Goal: Task Accomplishment & Management: Manage account settings

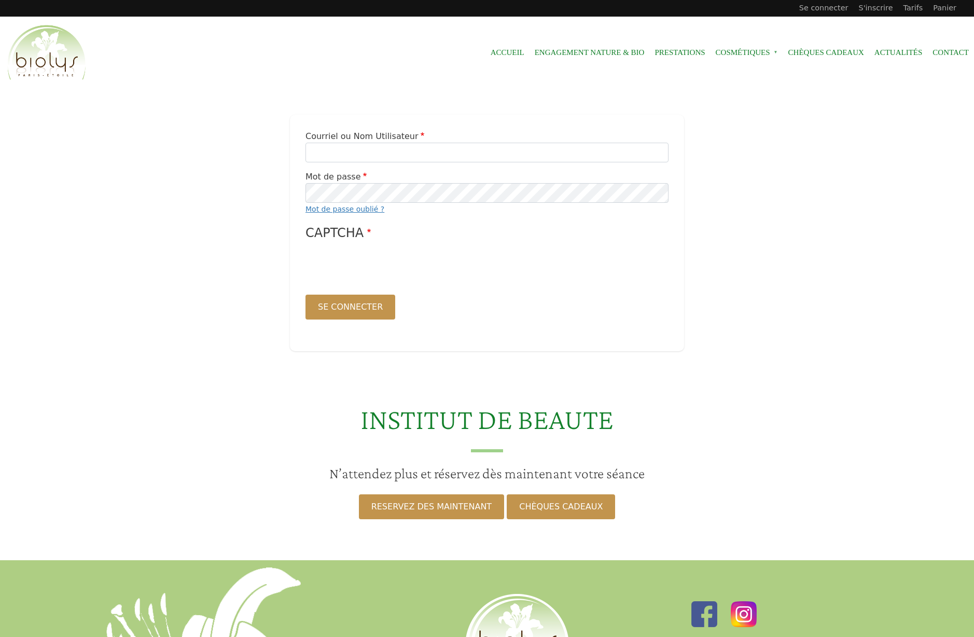
type input "******"
click at [339, 310] on button "Se connecter" at bounding box center [350, 307] width 90 height 25
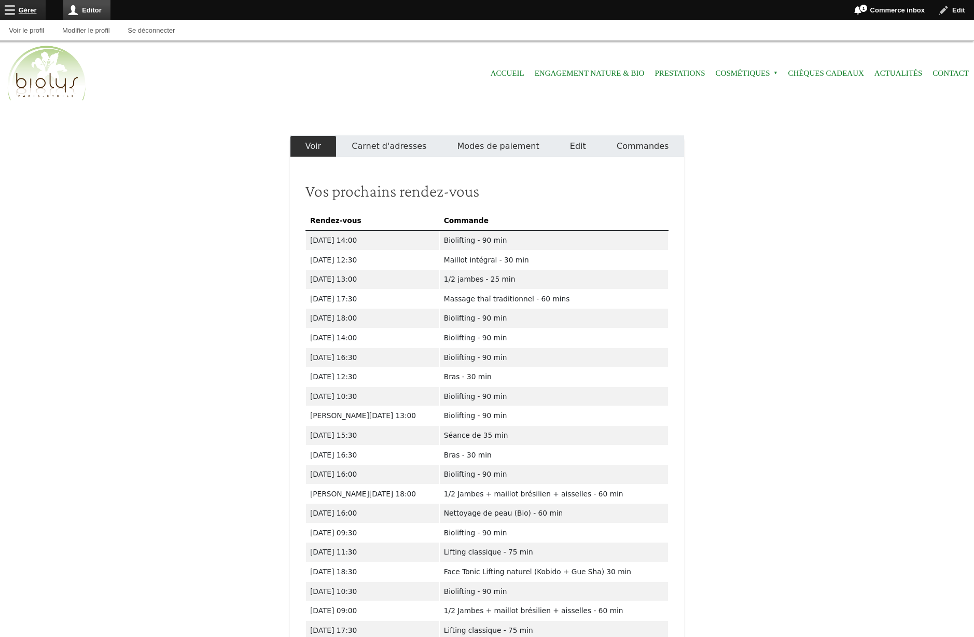
click at [35, 9] on link "Gérer" at bounding box center [23, 10] width 46 height 20
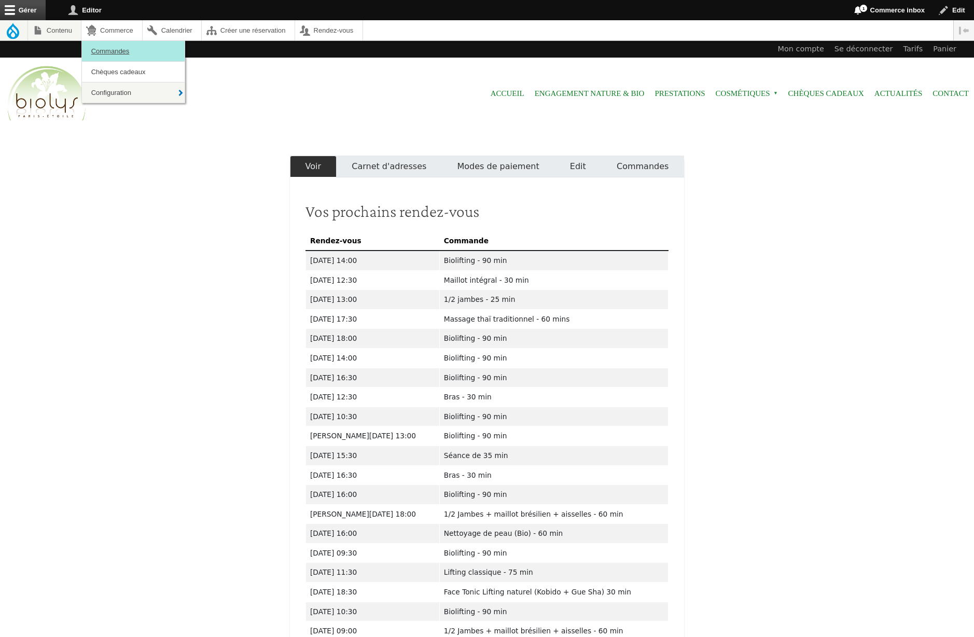
click at [121, 58] on link "Commandes" at bounding box center [133, 51] width 103 height 20
